Goal: Information Seeking & Learning: Compare options

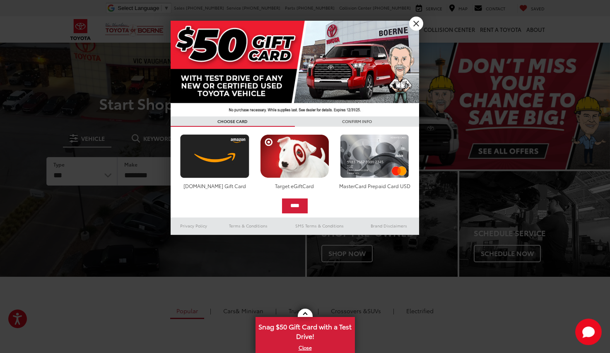
click at [417, 24] on link "X" at bounding box center [416, 24] width 14 height 14
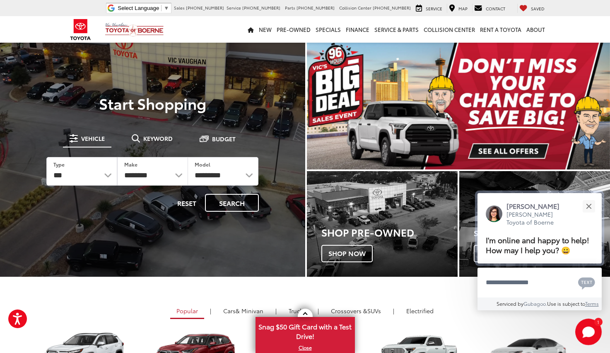
click at [514, 234] on span "I'm online and happy to help! How may I help you? 😀" at bounding box center [538, 244] width 104 height 21
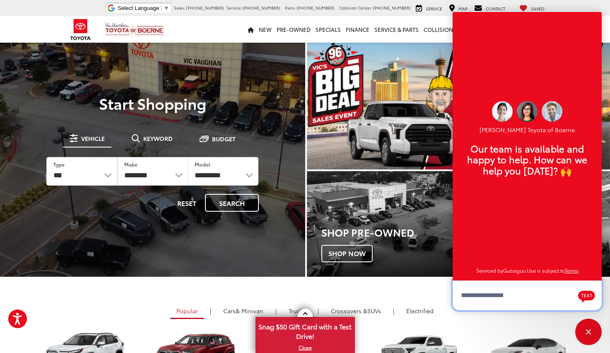
scroll to position [10, 0]
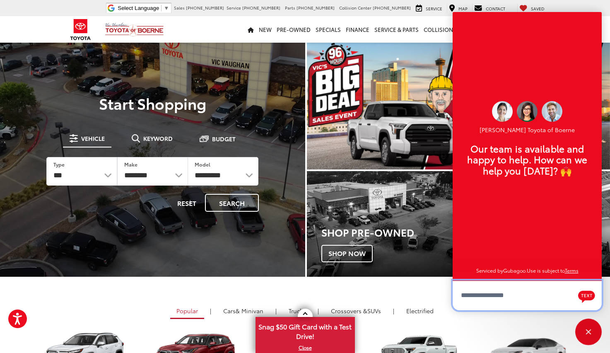
click at [476, 296] on textarea "Type your message" at bounding box center [527, 295] width 149 height 30
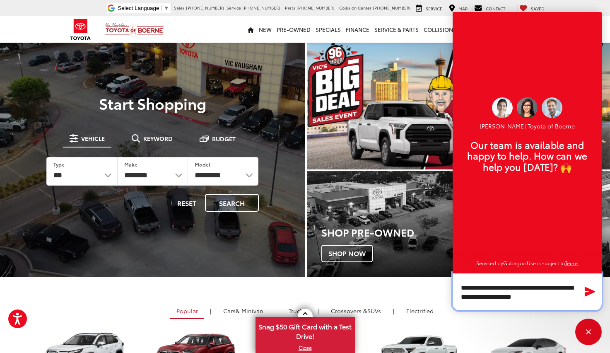
click at [510, 299] on textarea "**********" at bounding box center [527, 291] width 149 height 37
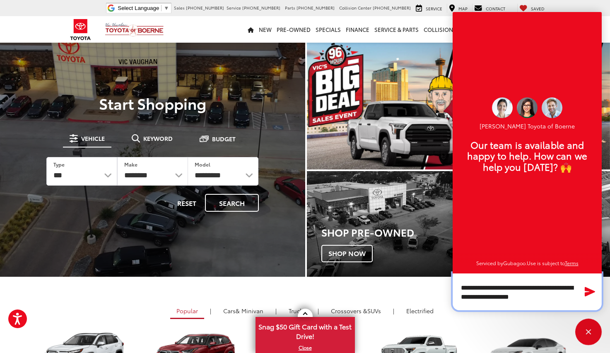
click at [536, 297] on textarea "**********" at bounding box center [527, 291] width 149 height 37
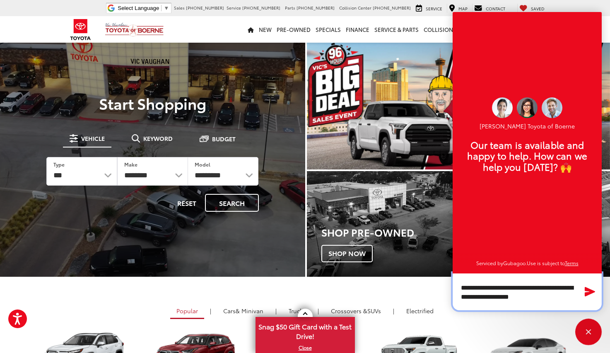
type textarea "**********"
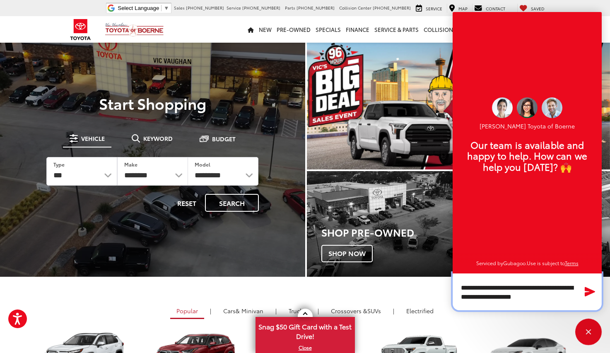
click at [546, 297] on textarea "**********" at bounding box center [527, 291] width 149 height 37
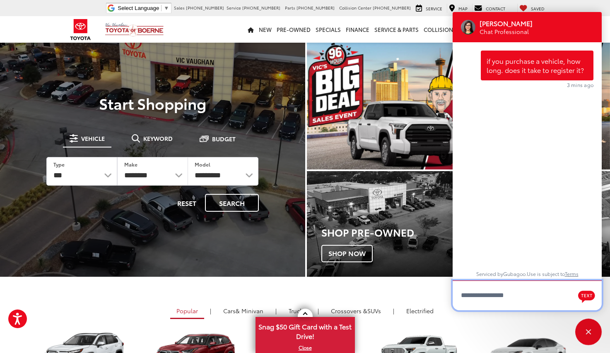
scroll to position [0, 0]
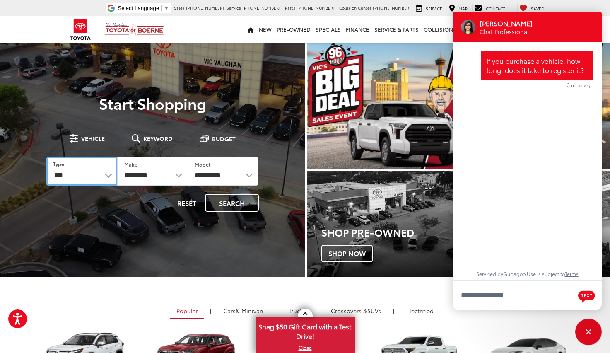
select select "******"
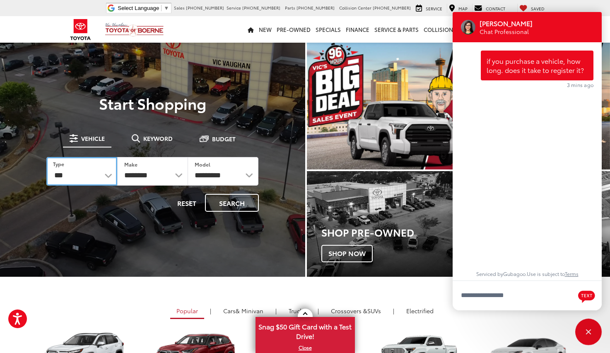
select select
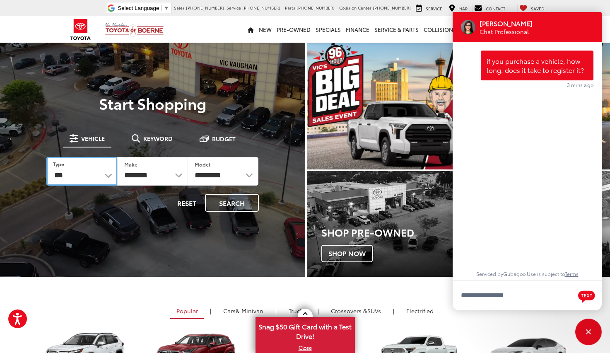
select select
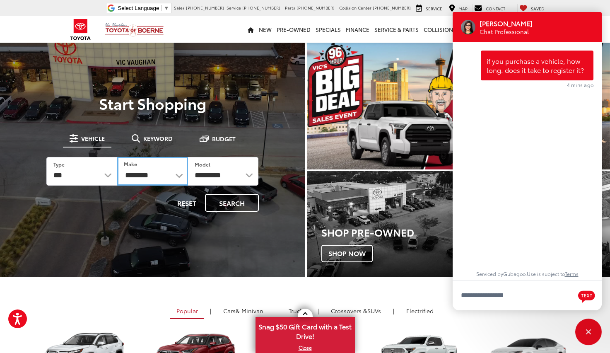
select select "******"
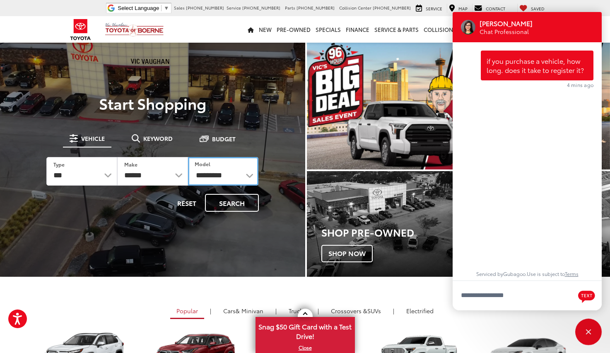
select select "****"
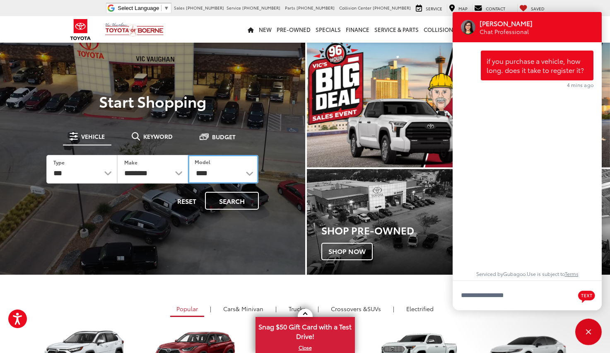
scroll to position [5, 0]
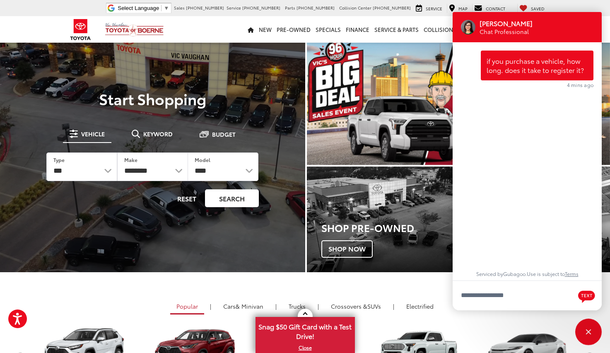
click at [232, 199] on button "Search" at bounding box center [232, 198] width 54 height 18
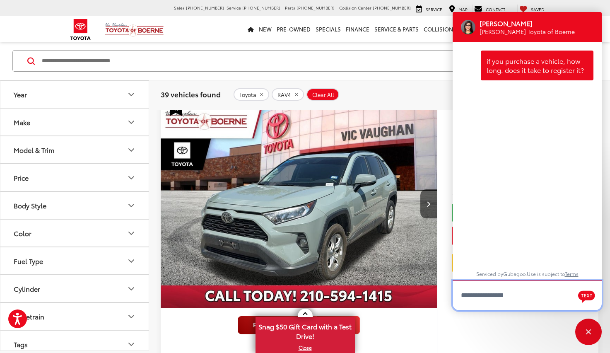
scroll to position [459, 0]
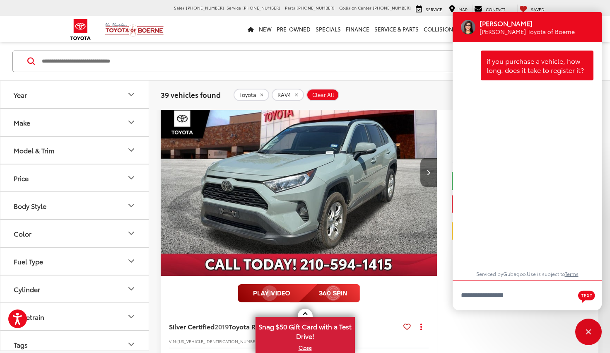
click at [430, 171] on icon "Next image" at bounding box center [428, 172] width 4 height 6
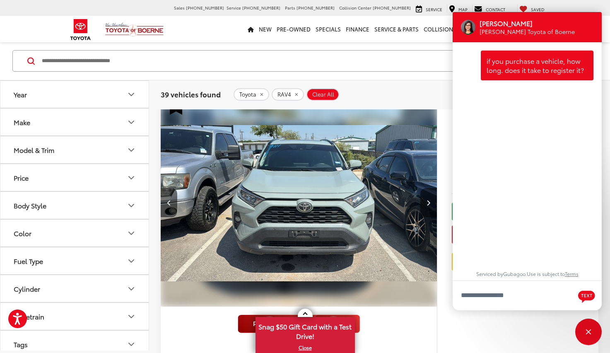
click at [430, 171] on img "2019 Toyota RAV4 XLE Premium 1" at bounding box center [298, 203] width 277 height 208
click at [131, 95] on icon "Year" at bounding box center [131, 94] width 10 height 10
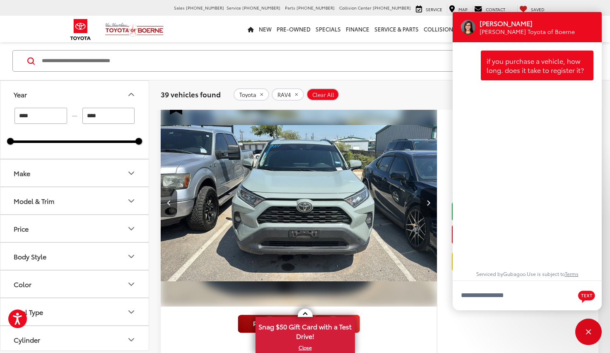
click at [130, 173] on icon "Make" at bounding box center [131, 173] width 10 height 10
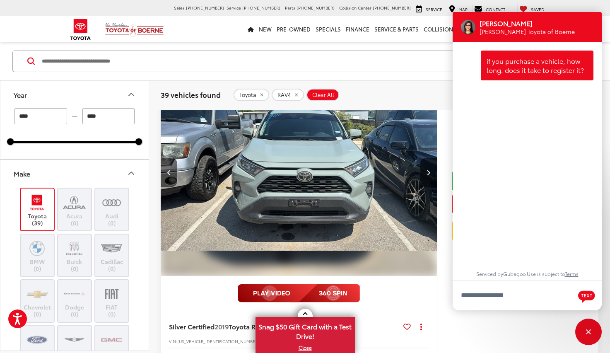
click at [39, 217] on label "Toyota (39)" at bounding box center [38, 210] width 34 height 34
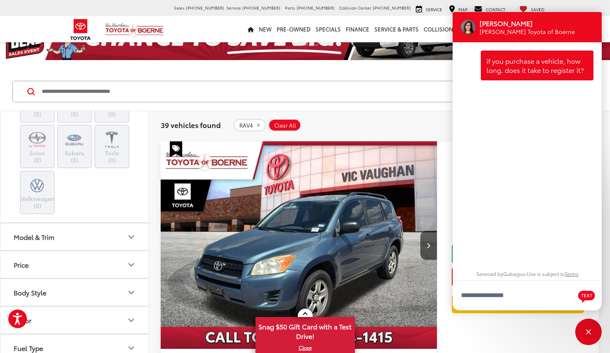
scroll to position [474, 0]
click at [131, 240] on icon "Model & Trim" at bounding box center [131, 235] width 10 height 10
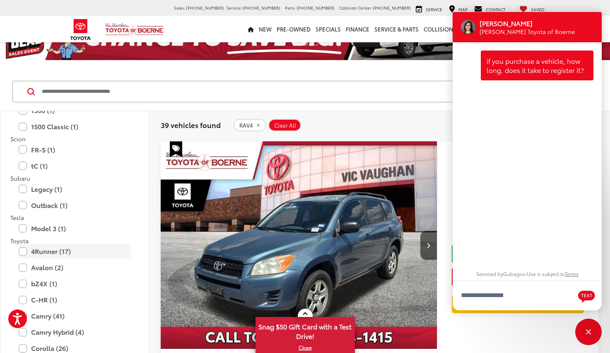
scroll to position [1883, 0]
click at [26, 257] on label "4Runner (17)" at bounding box center [75, 250] width 112 height 14
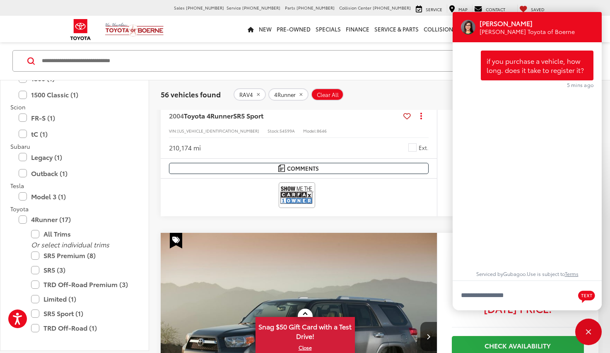
scroll to position [722, 0]
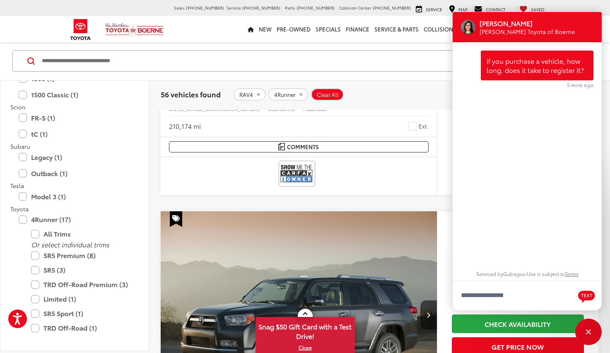
click at [334, 93] on span "Clear All" at bounding box center [328, 94] width 22 height 7
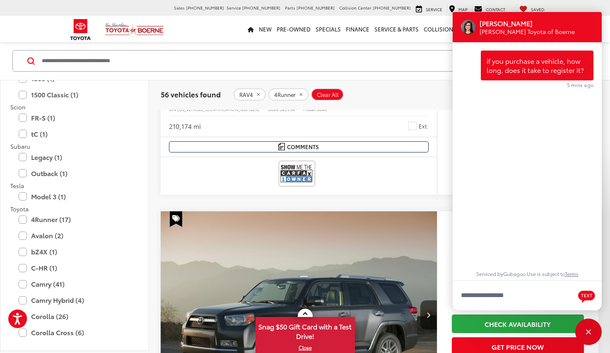
type input "****"
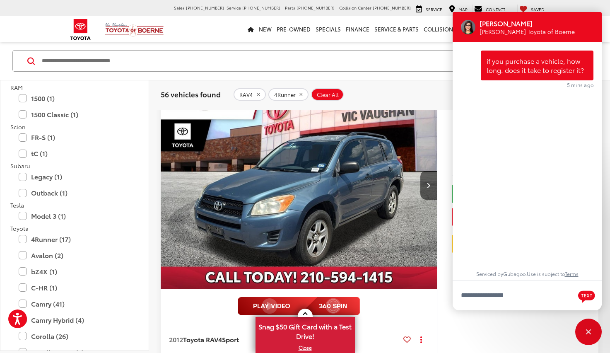
scroll to position [72, 0]
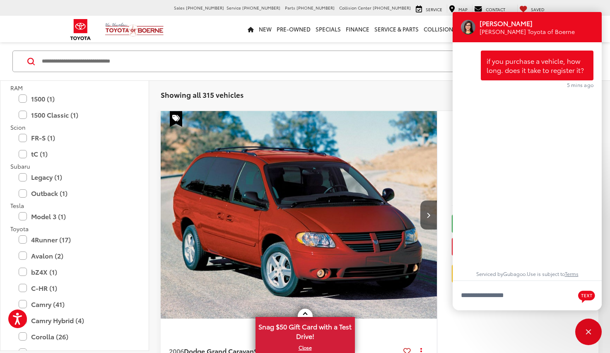
click at [65, 62] on input "Search by Make, Model, or Keyword" at bounding box center [293, 61] width 504 height 20
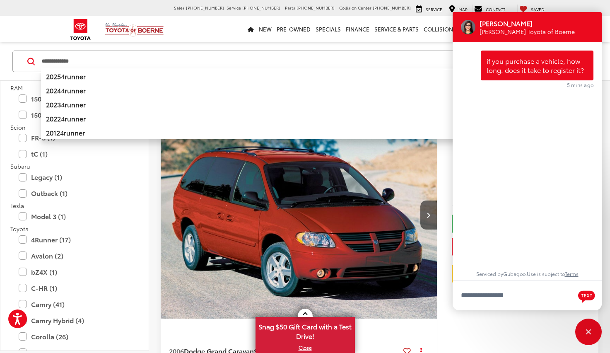
type input "**********"
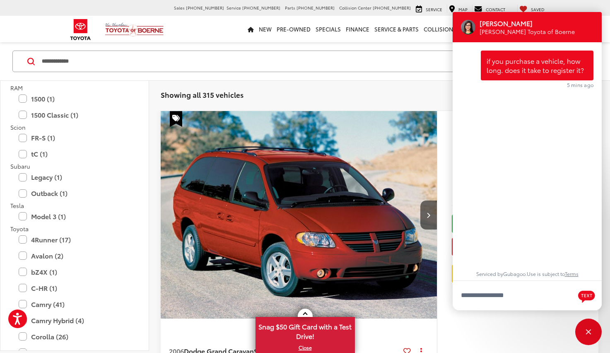
scroll to position [77, 0]
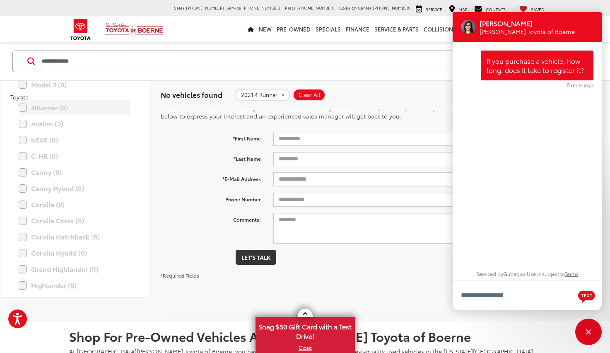
click at [24, 109] on label "4Runner (0)" at bounding box center [75, 107] width 112 height 14
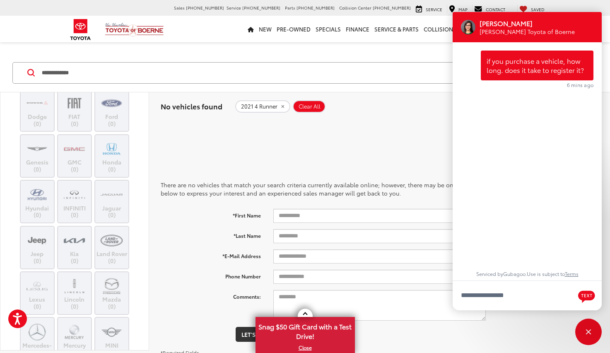
scroll to position [0, 0]
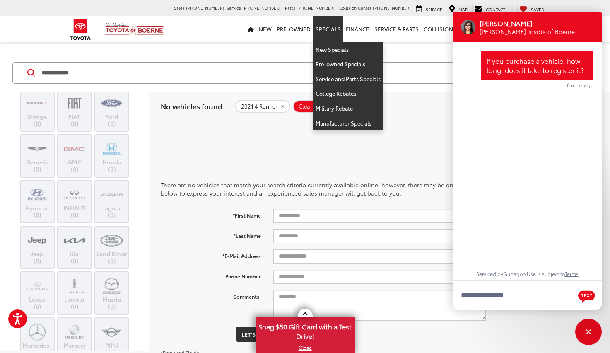
click at [330, 29] on link "Specials" at bounding box center [328, 29] width 30 height 26
click at [327, 29] on link "Specials" at bounding box center [328, 29] width 30 height 26
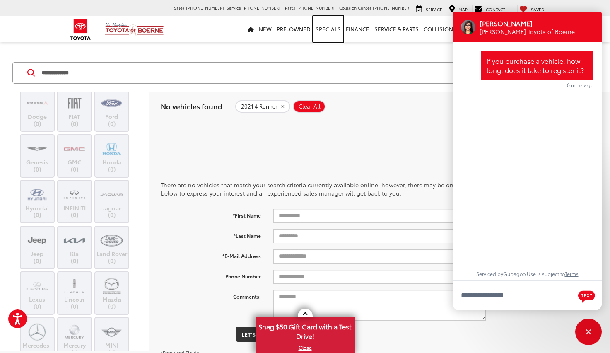
scroll to position [0, 0]
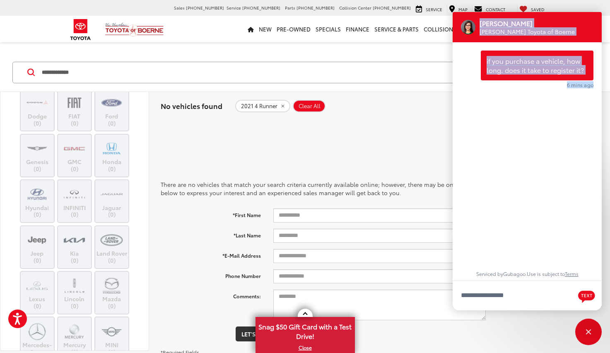
drag, startPoint x: 572, startPoint y: 17, endPoint x: 575, endPoint y: 91, distance: 73.3
click at [574, 91] on div "Jessica Vic Vaughan Toyota of Boerne if you purchase a vehicle, how long. does …" at bounding box center [527, 161] width 149 height 298
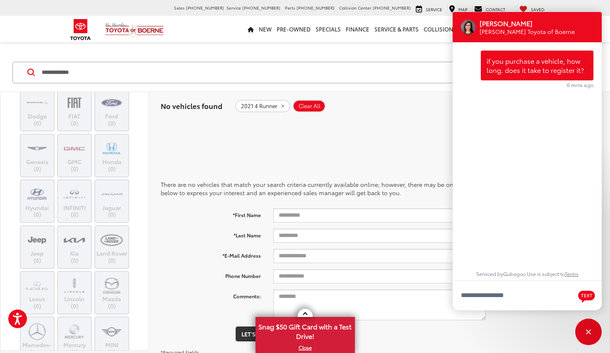
click at [385, 118] on div "No vehicles found 2021 4 Runner Clear All + 0 test Sort Price: High to Low Pric…" at bounding box center [379, 106] width 461 height 30
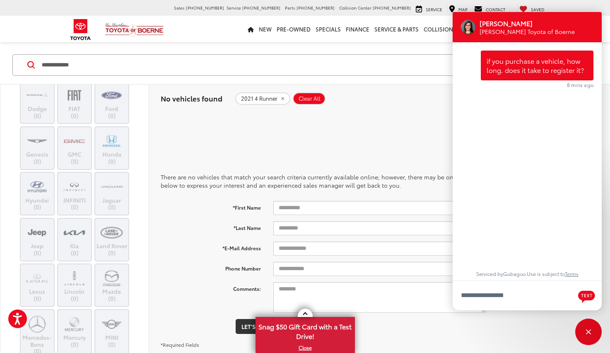
scroll to position [11, 0]
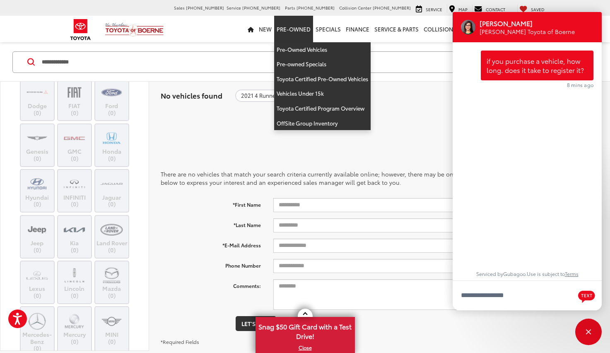
click at [292, 30] on link "Pre-Owned" at bounding box center [293, 29] width 39 height 26
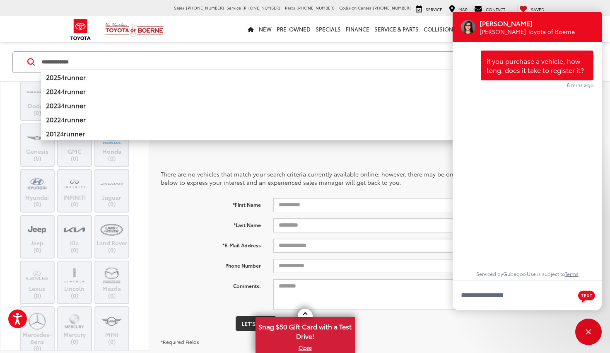
drag, startPoint x: 85, startPoint y: 61, endPoint x: 31, endPoint y: 62, distance: 53.8
click at [0, 0] on form "**********" at bounding box center [0, 0] width 0 height 0
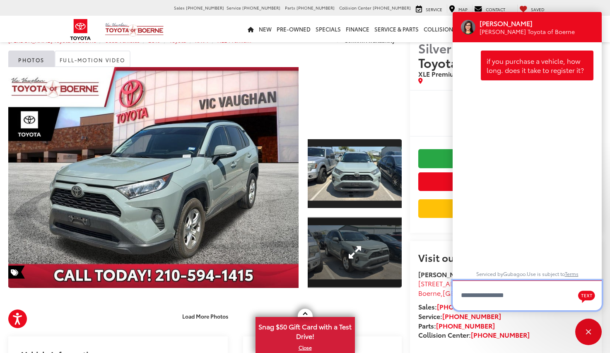
scroll to position [53, 0]
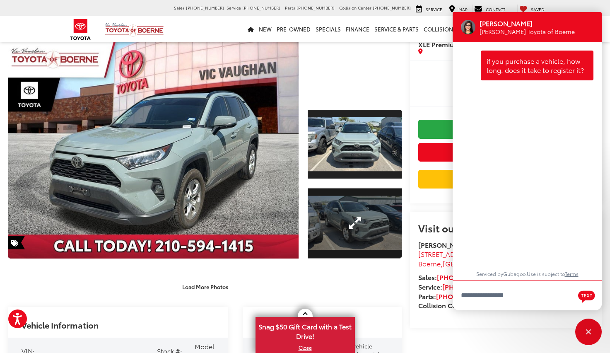
click at [371, 211] on link "Expand Photo 2" at bounding box center [355, 223] width 94 height 70
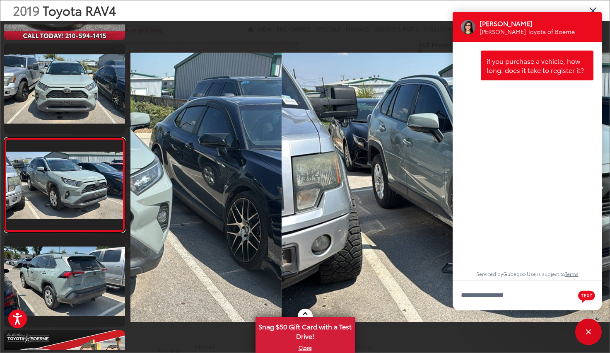
scroll to position [0, 958]
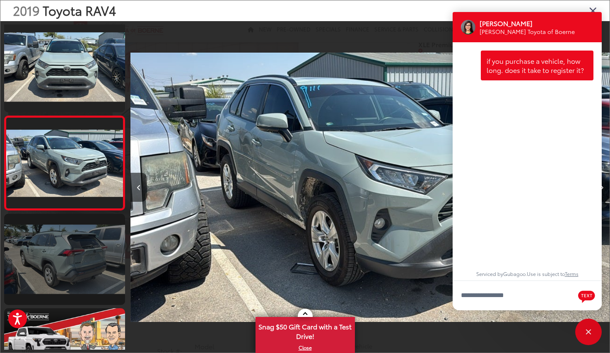
click at [60, 247] on link at bounding box center [64, 259] width 121 height 91
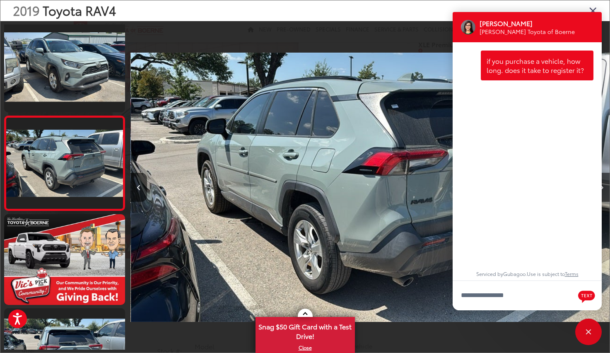
scroll to position [0, 0]
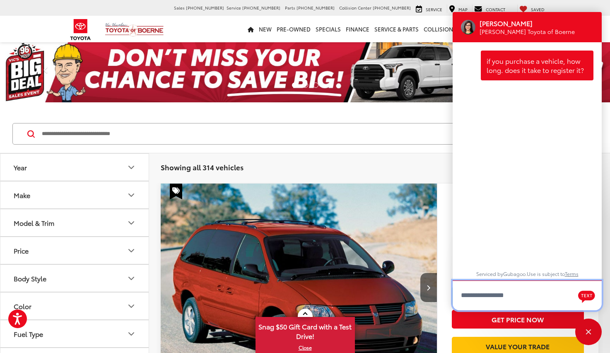
scroll to position [72, 0]
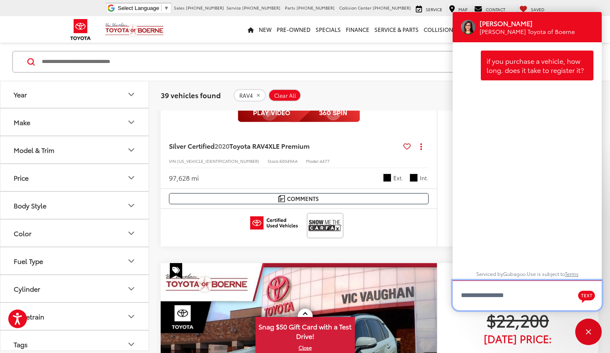
scroll to position [667, 0]
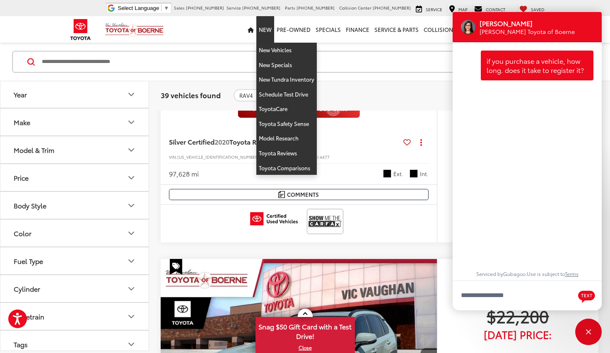
click at [269, 29] on link "New" at bounding box center [265, 29] width 18 height 26
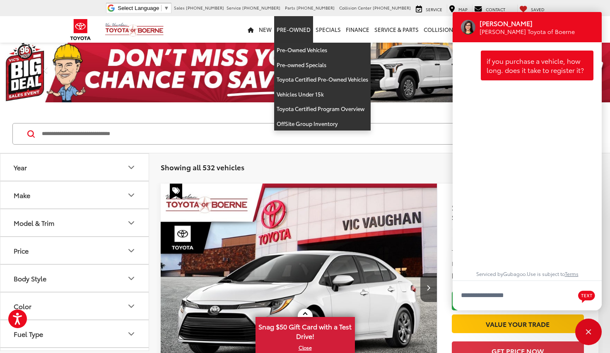
click at [296, 29] on link "Pre-Owned" at bounding box center [293, 29] width 39 height 26
click at [292, 49] on link "Pre-Owned Vehicles" at bounding box center [322, 50] width 96 height 15
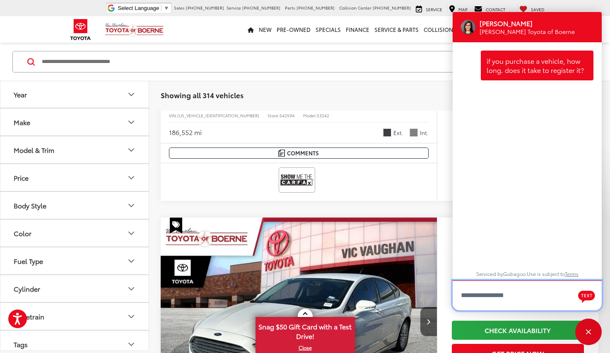
scroll to position [3633, 0]
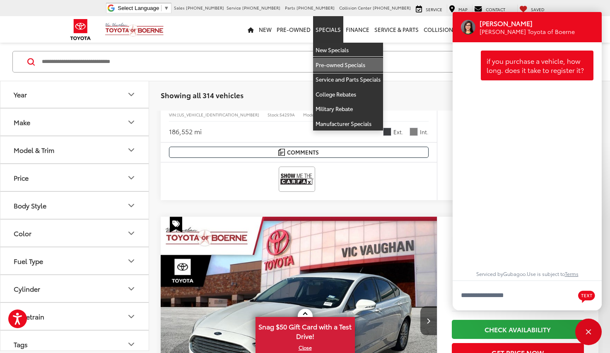
click at [328, 63] on link "Pre-owned Specials" at bounding box center [348, 65] width 70 height 15
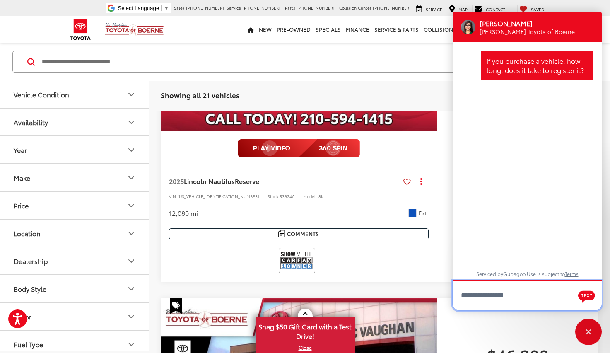
scroll to position [623, 0]
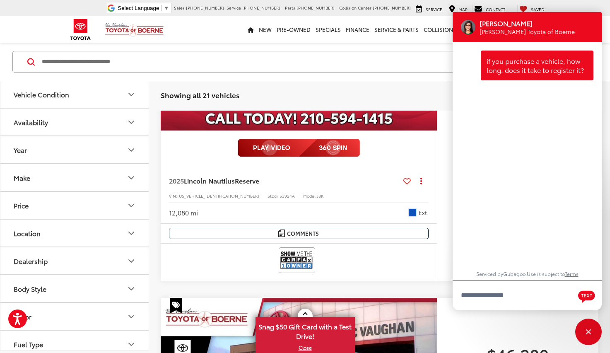
click at [47, 60] on input "Search by Make, Model, or Keyword" at bounding box center [293, 62] width 504 height 20
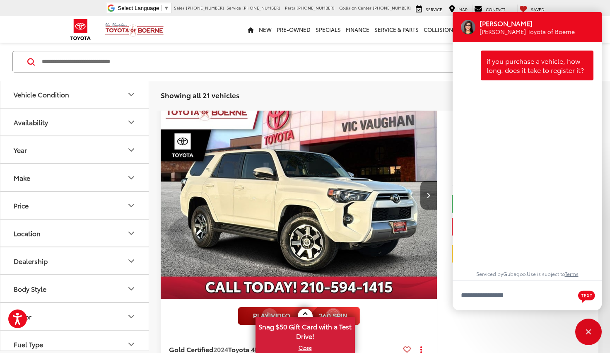
scroll to position [84, 0]
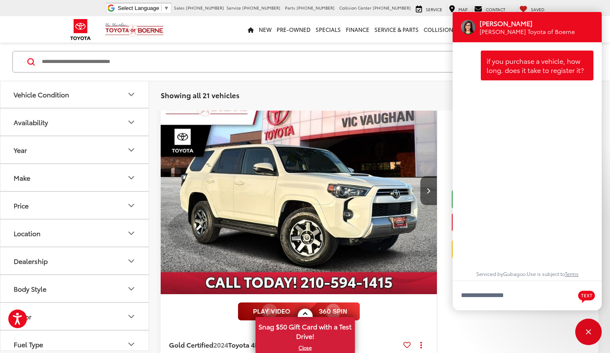
click at [45, 62] on input "Search by Make, Model, or Keyword" at bounding box center [293, 62] width 504 height 20
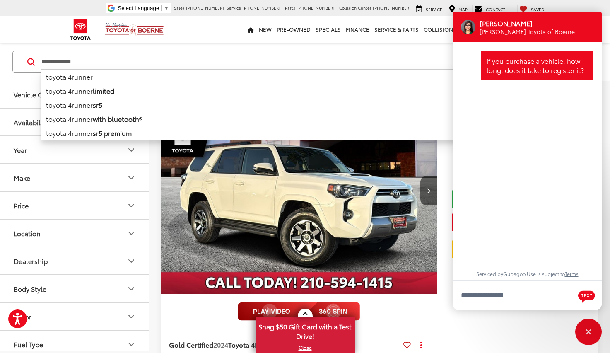
type input "**********"
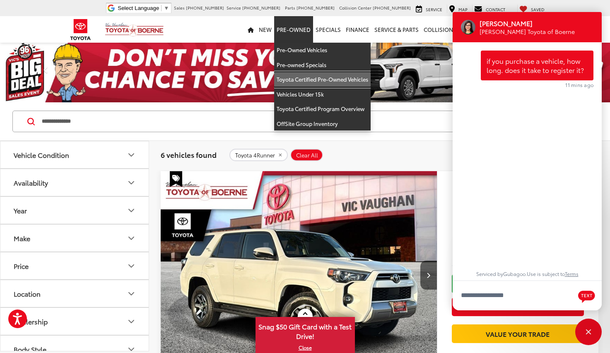
click at [292, 79] on link "Toyota Certified Pre-Owned Vehicles" at bounding box center [322, 79] width 96 height 15
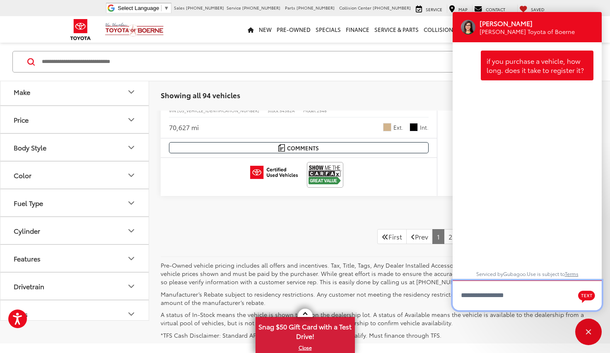
scroll to position [4396, 0]
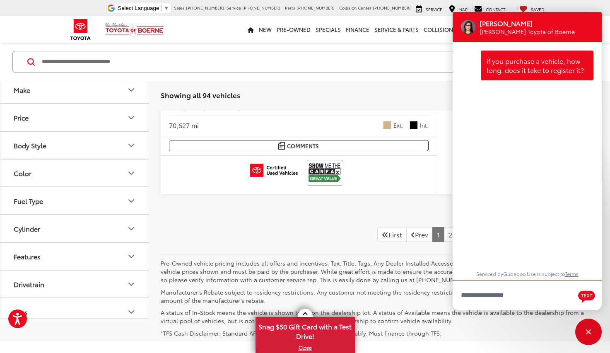
click at [133, 147] on icon "Body Style" at bounding box center [131, 145] width 5 height 2
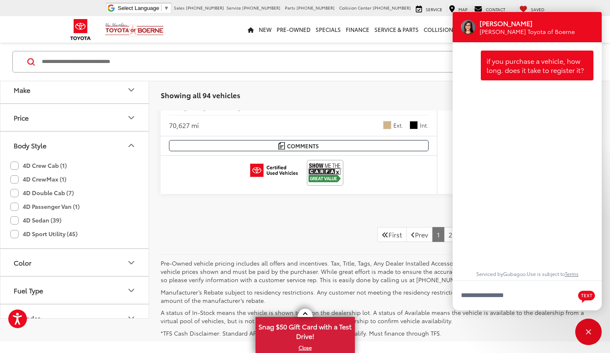
click at [131, 95] on icon "Make" at bounding box center [131, 90] width 10 height 10
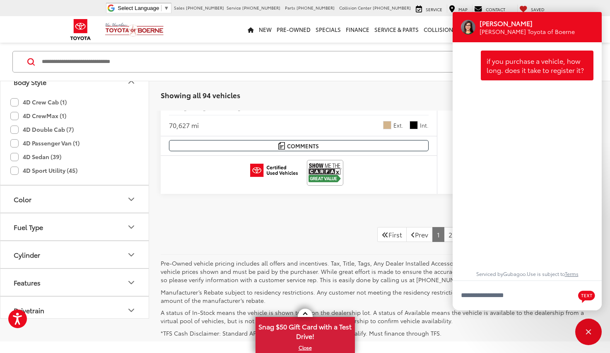
scroll to position [100, 0]
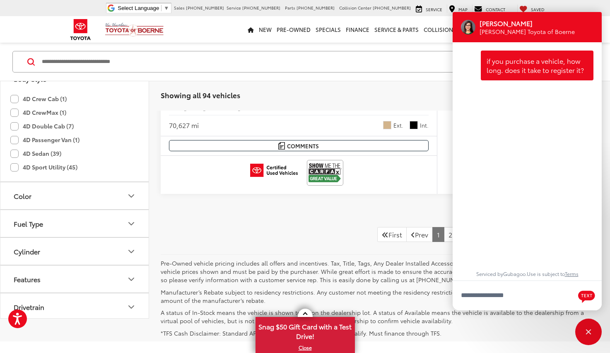
click at [15, 174] on label "4D Sport Utility (45)" at bounding box center [43, 167] width 67 height 14
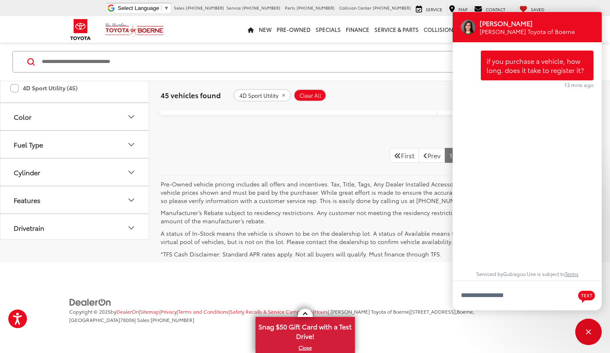
scroll to position [4547, 0]
click at [456, 150] on link "2" at bounding box center [462, 155] width 13 height 15
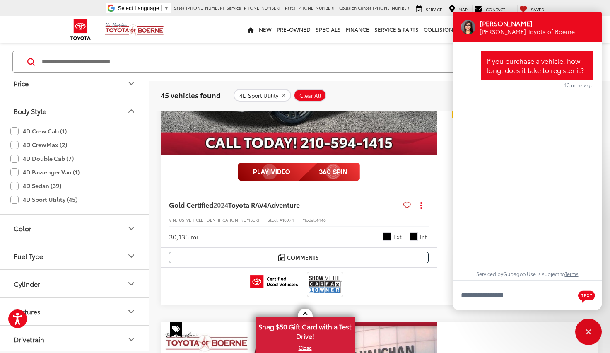
scroll to position [2841, 0]
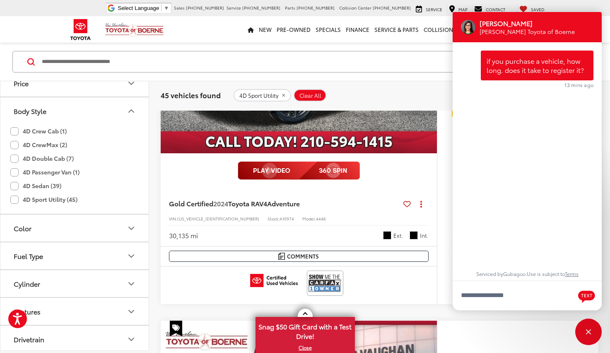
click at [49, 61] on input "Search by Make, Model, or Keyword" at bounding box center [293, 62] width 504 height 20
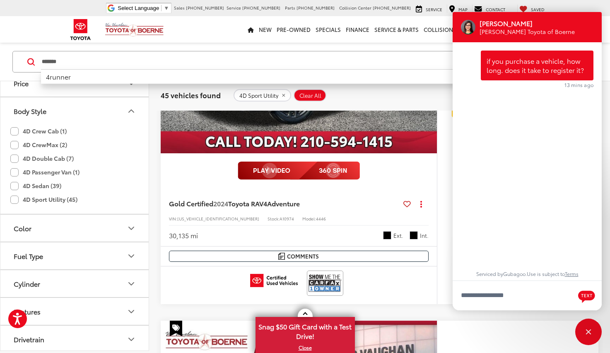
type input "*******"
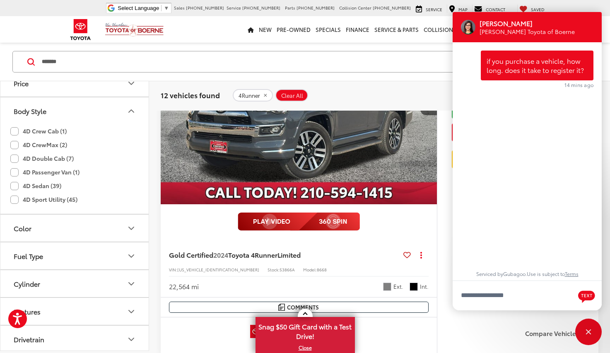
scroll to position [3910, 0]
